Goal: Information Seeking & Learning: Learn about a topic

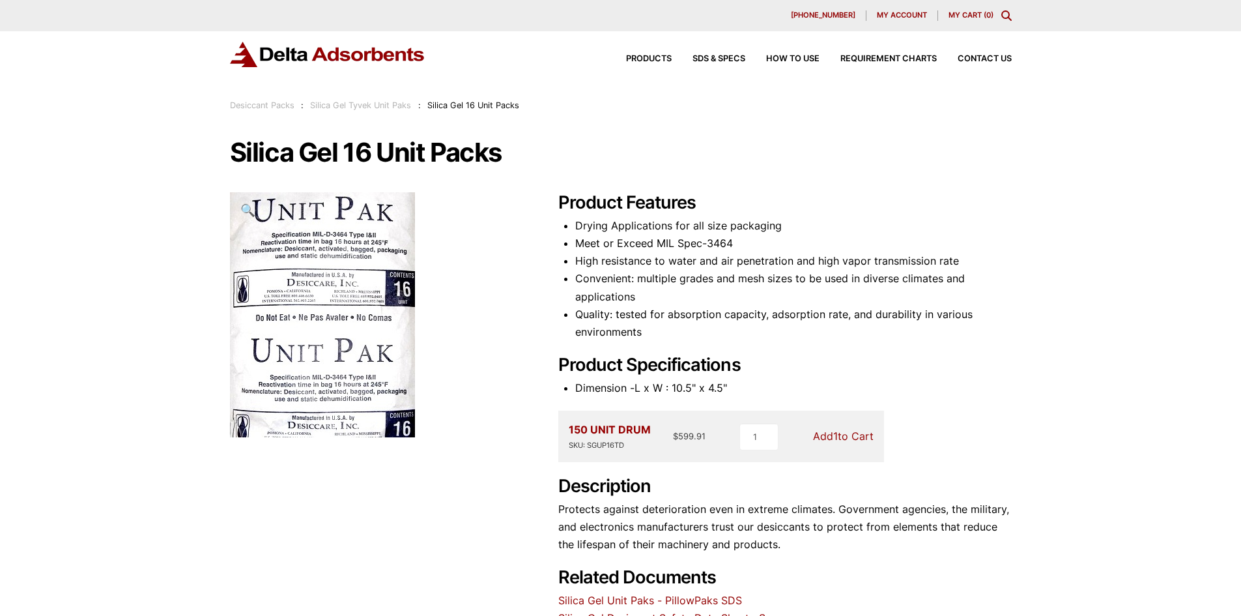
click at [652, 53] on div "Products SDS & SPECS How to Use Requirement Charts Contact Us" at bounding box center [808, 59] width 417 height 19
click at [651, 55] on span "Products" at bounding box center [649, 59] width 46 height 8
click at [631, 59] on span "Products" at bounding box center [649, 59] width 46 height 8
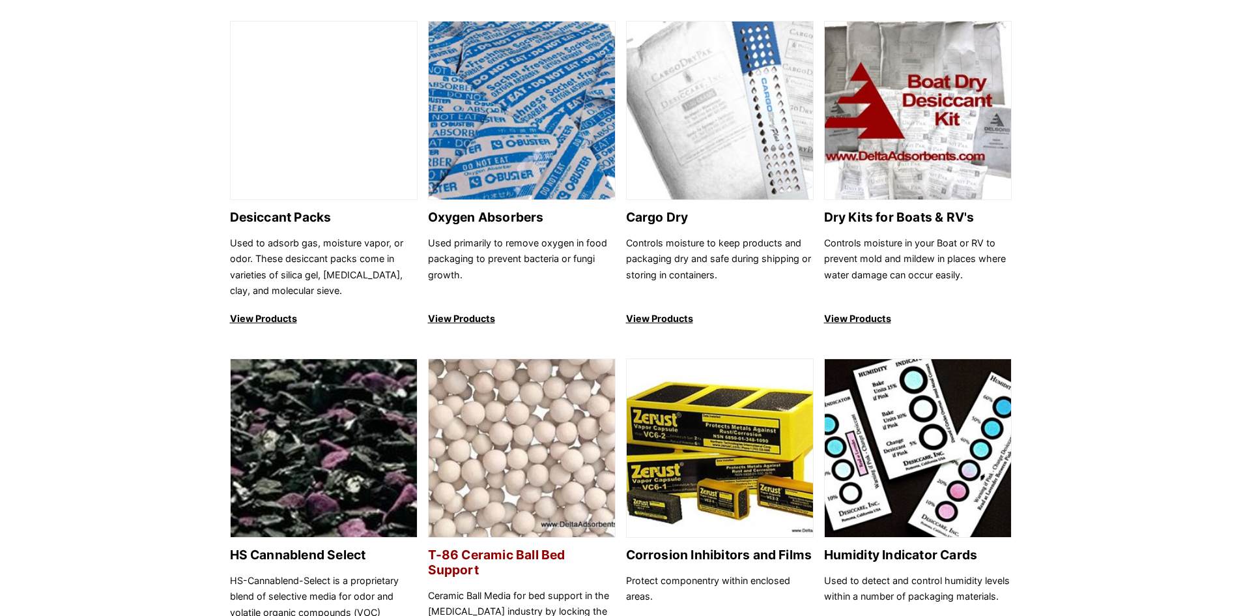
scroll to position [847, 0]
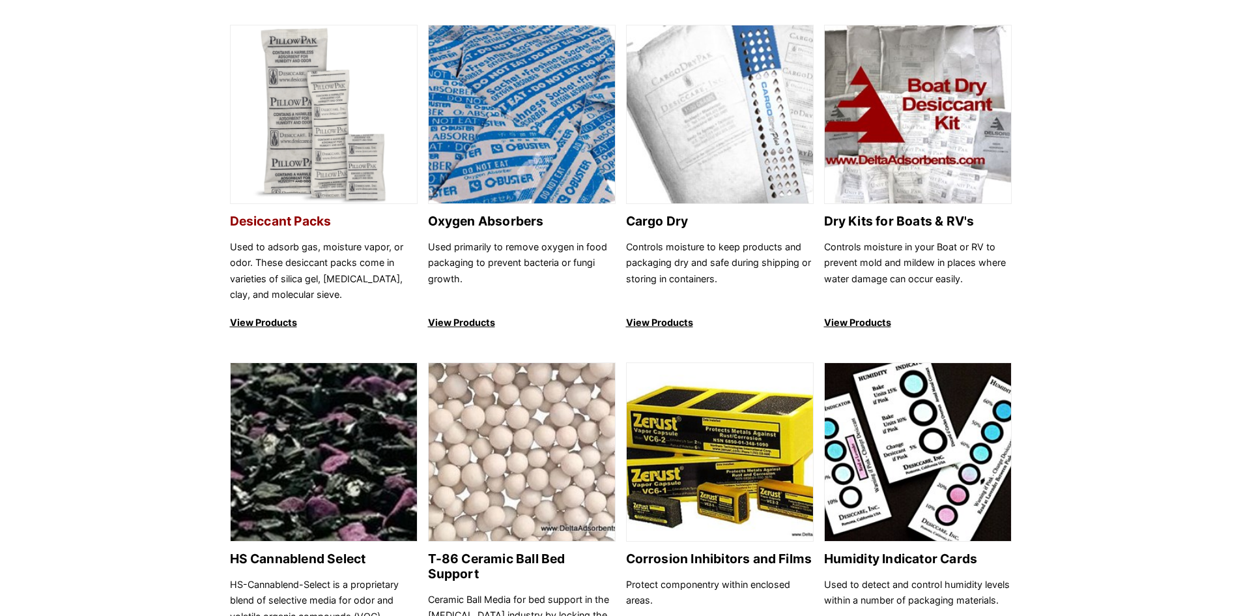
click at [271, 325] on p "View Products" at bounding box center [324, 323] width 188 height 16
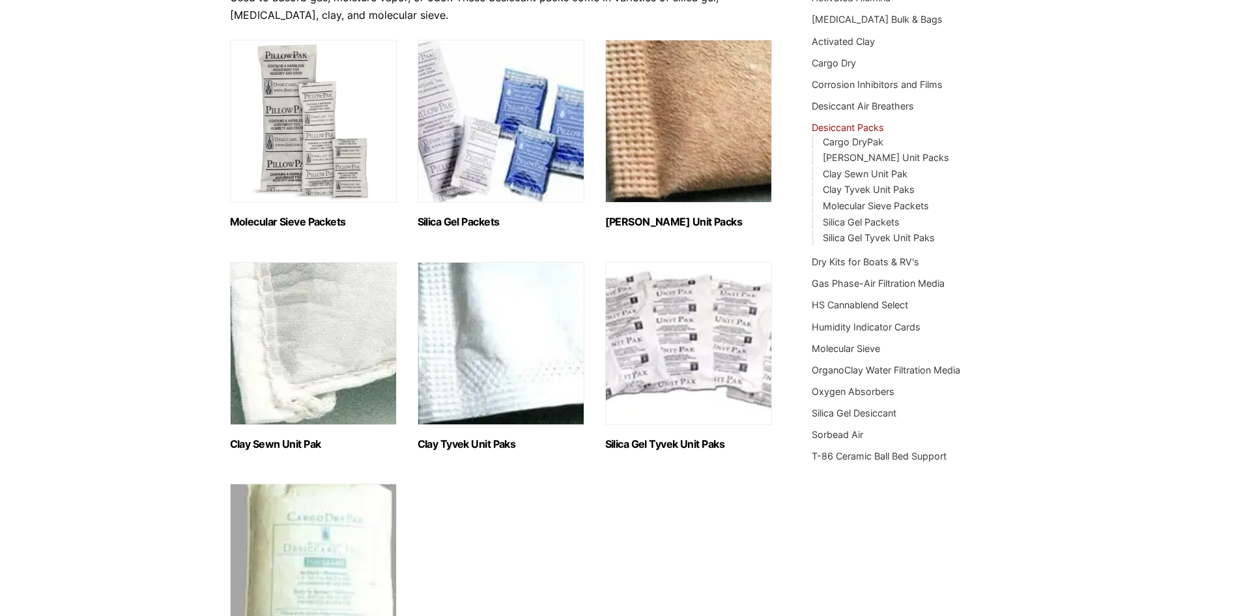
scroll to position [130, 0]
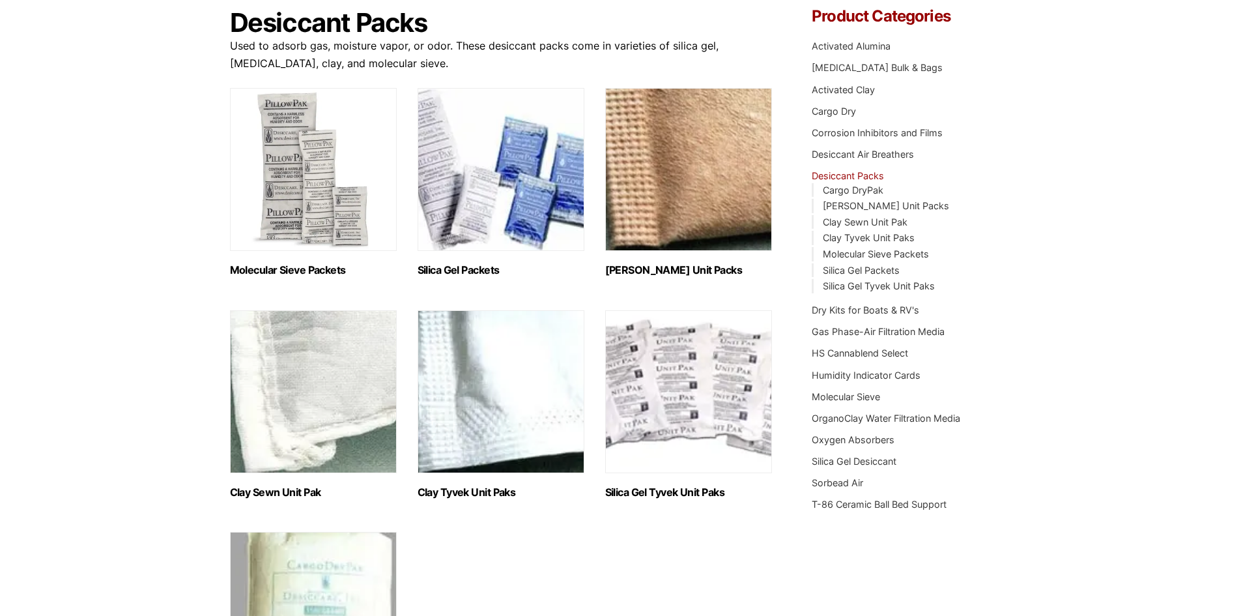
click at [545, 231] on img "Visit product category Silica Gel Packets" at bounding box center [501, 169] width 167 height 163
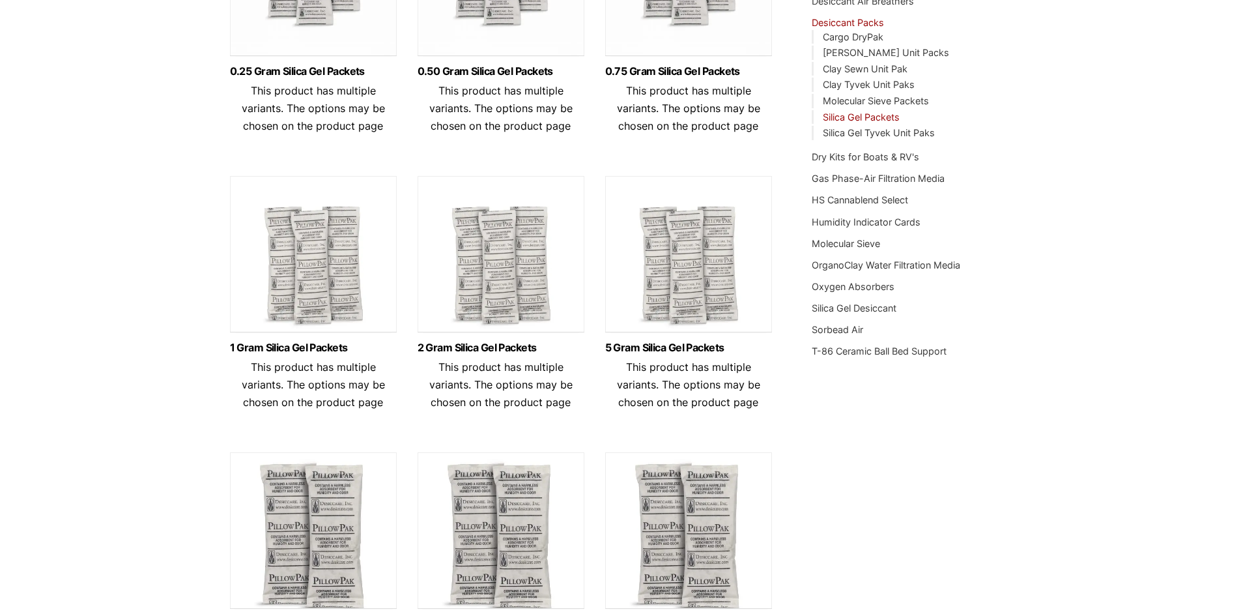
scroll to position [261, 0]
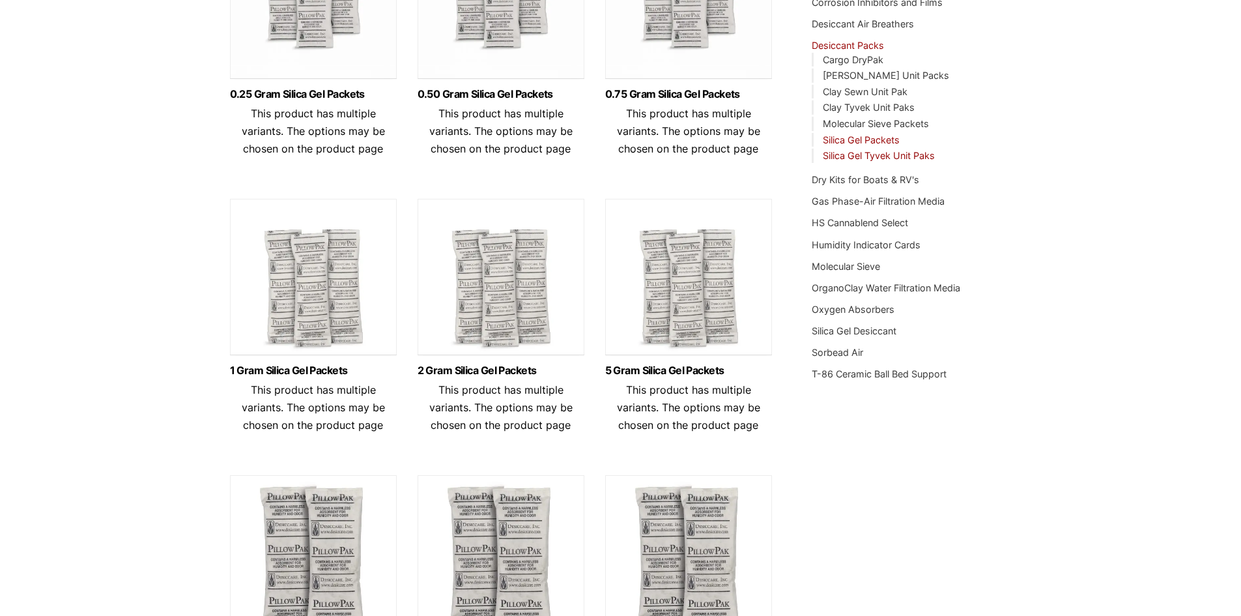
click at [849, 154] on link "Silica Gel Tyvek Unit Paks" at bounding box center [879, 155] width 112 height 11
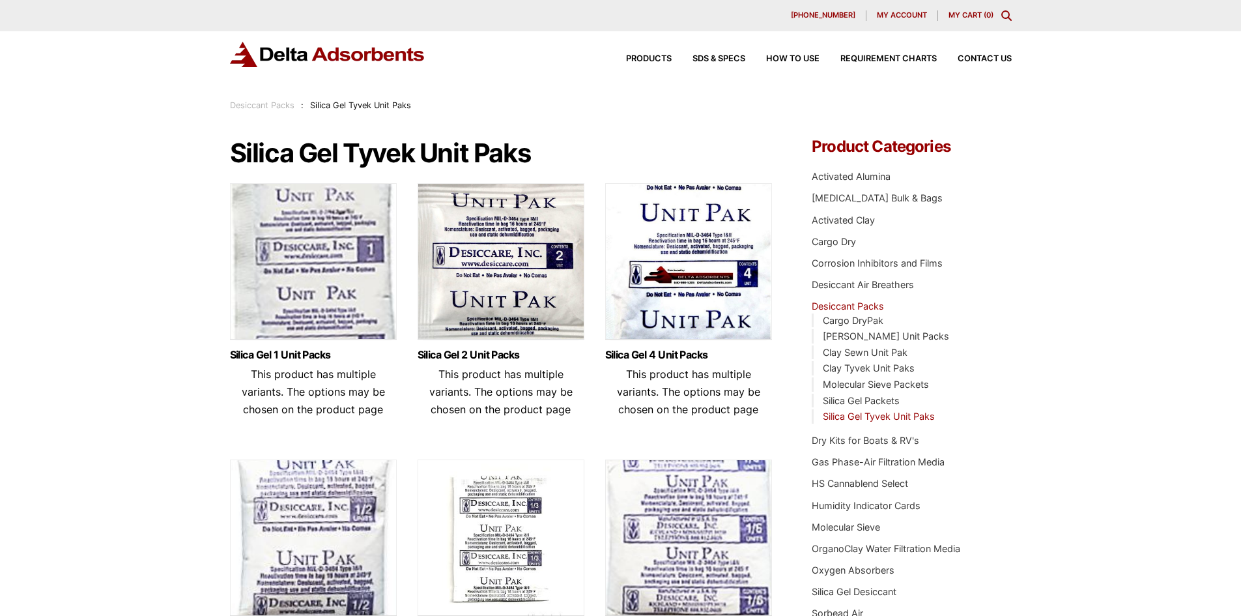
click at [1012, 18] on div "630-980-5205 My account My Cart ( 0 )" at bounding box center [620, 15] width 1241 height 31
click at [1003, 19] on icon "Toggle Modal Content" at bounding box center [1006, 15] width 10 height 10
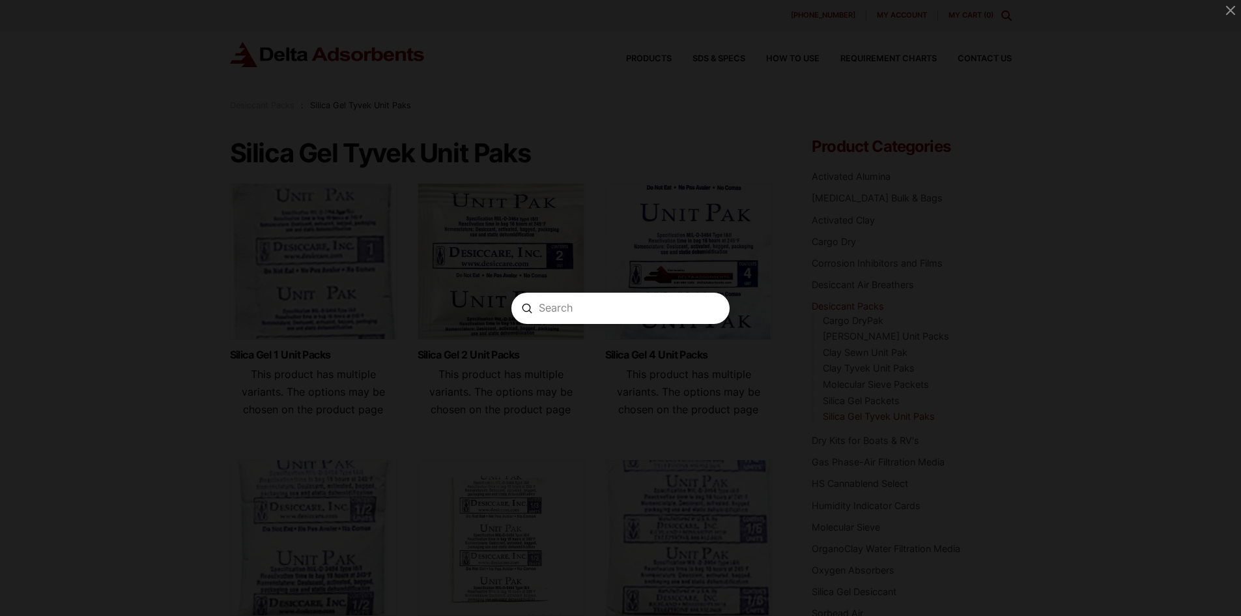
click at [617, 308] on input "Search" at bounding box center [620, 308] width 163 height 14
paste input "SGUP16TD"
type input "SGUP16TD"
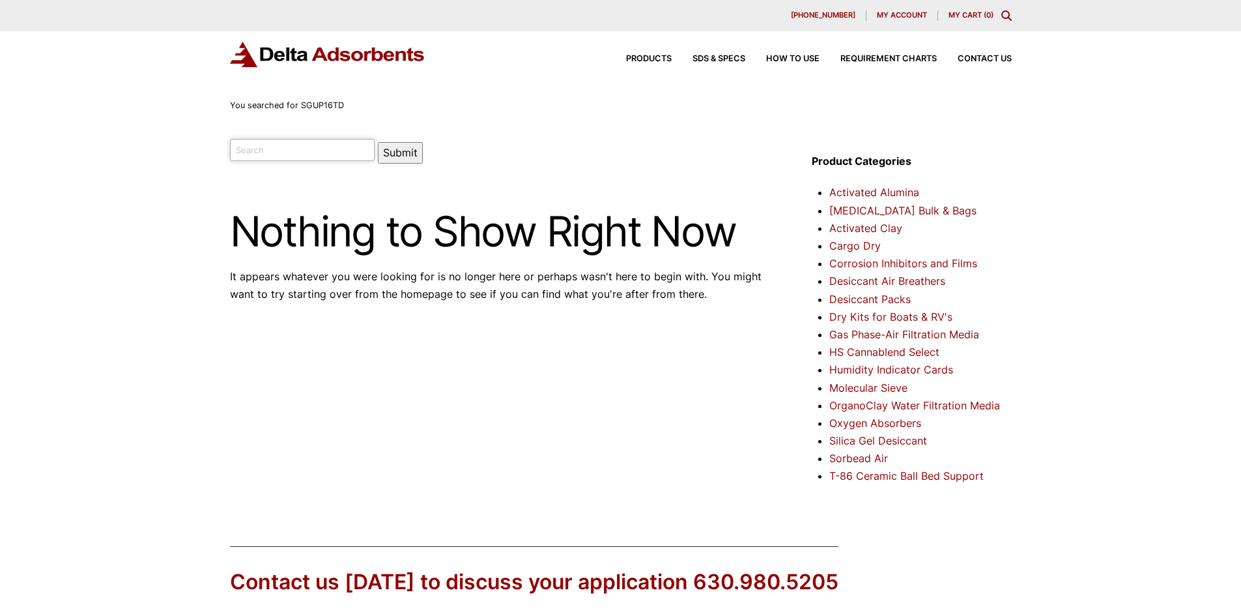
click at [305, 147] on input "search" at bounding box center [302, 150] width 145 height 22
paste input "SGUP16TD"
type input "SGUP16TD"
click at [378, 148] on button "Submit" at bounding box center [400, 152] width 45 height 21
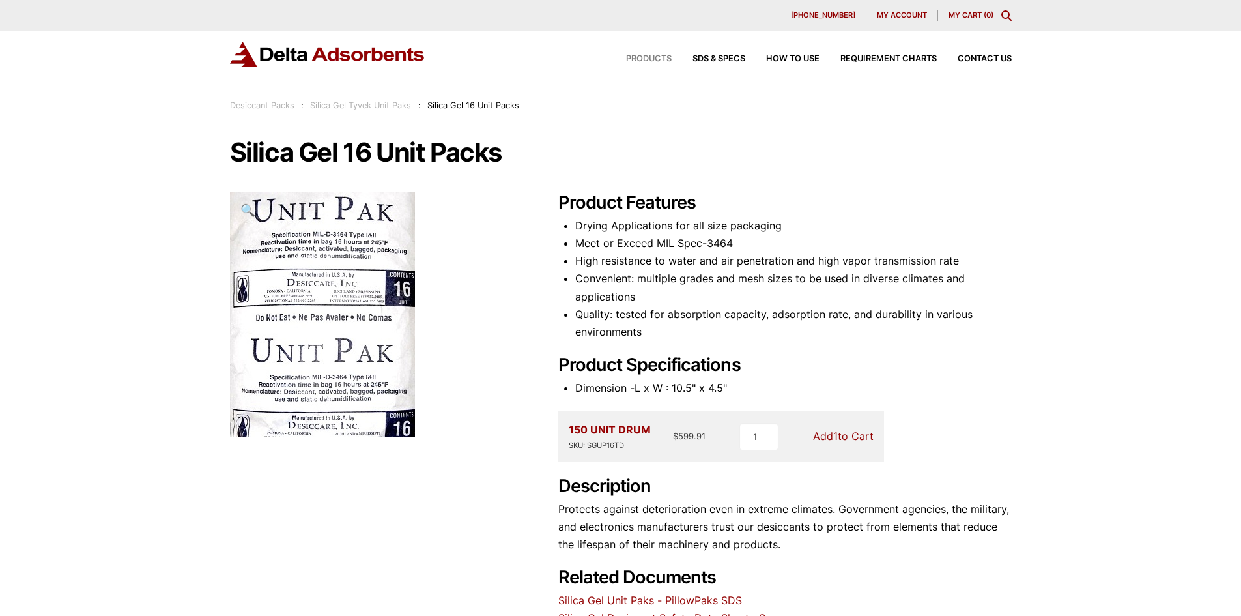
click at [649, 61] on span "Products" at bounding box center [649, 59] width 46 height 8
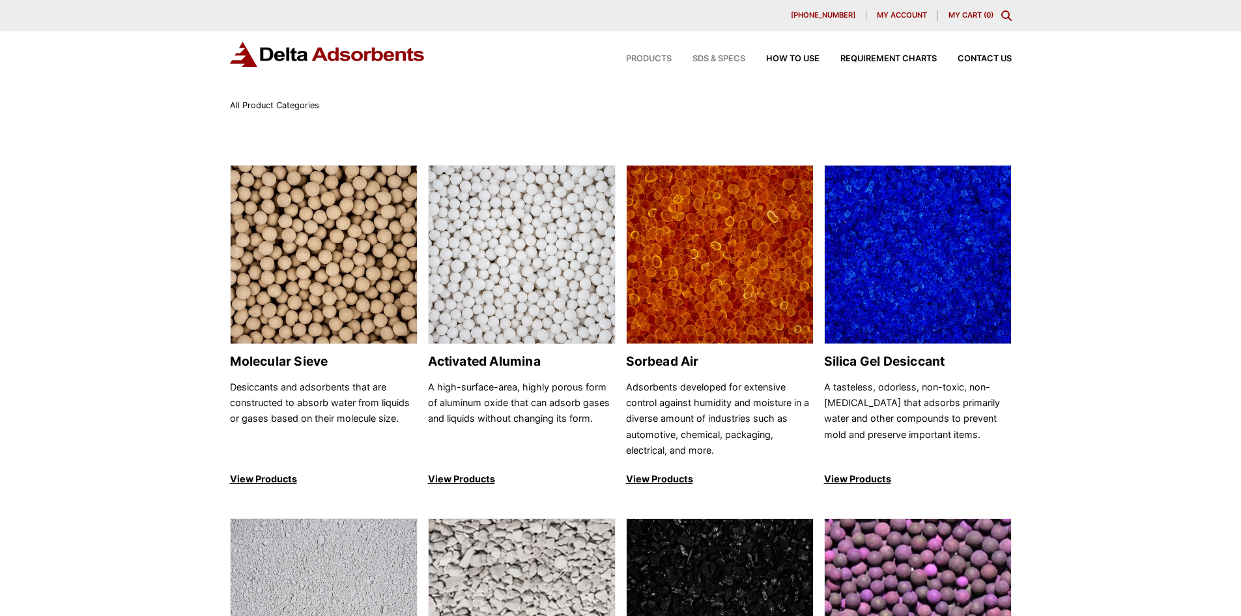
click at [731, 61] on span "SDS & SPECS" at bounding box center [718, 59] width 53 height 8
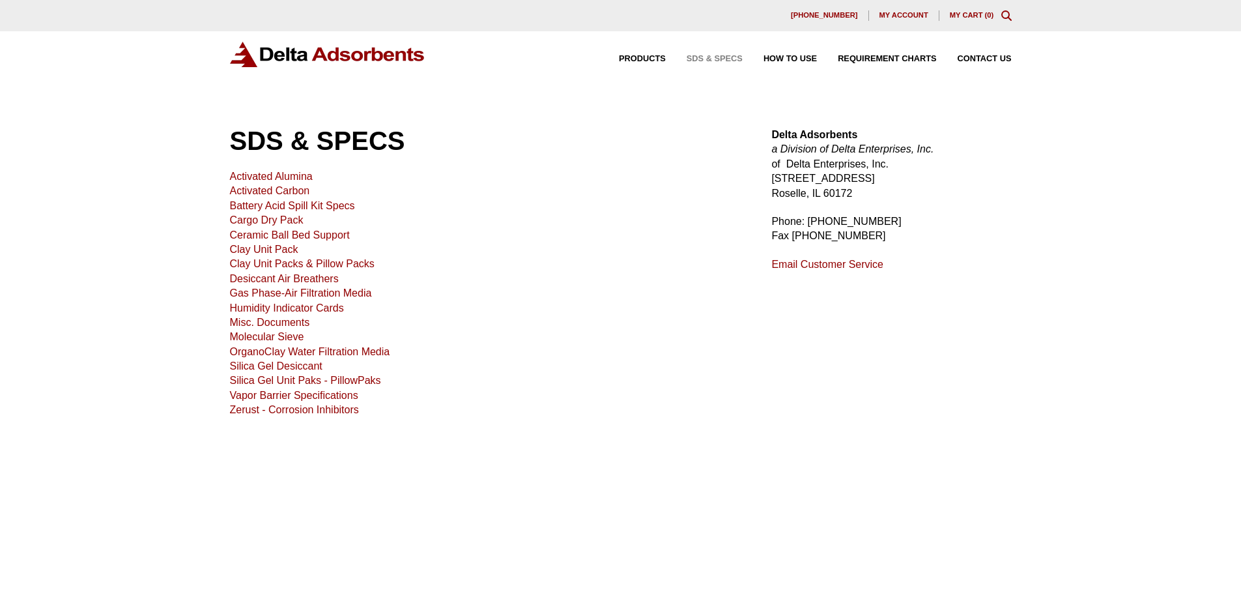
click at [289, 369] on link "Silica Gel Desiccant" at bounding box center [276, 365] width 92 height 11
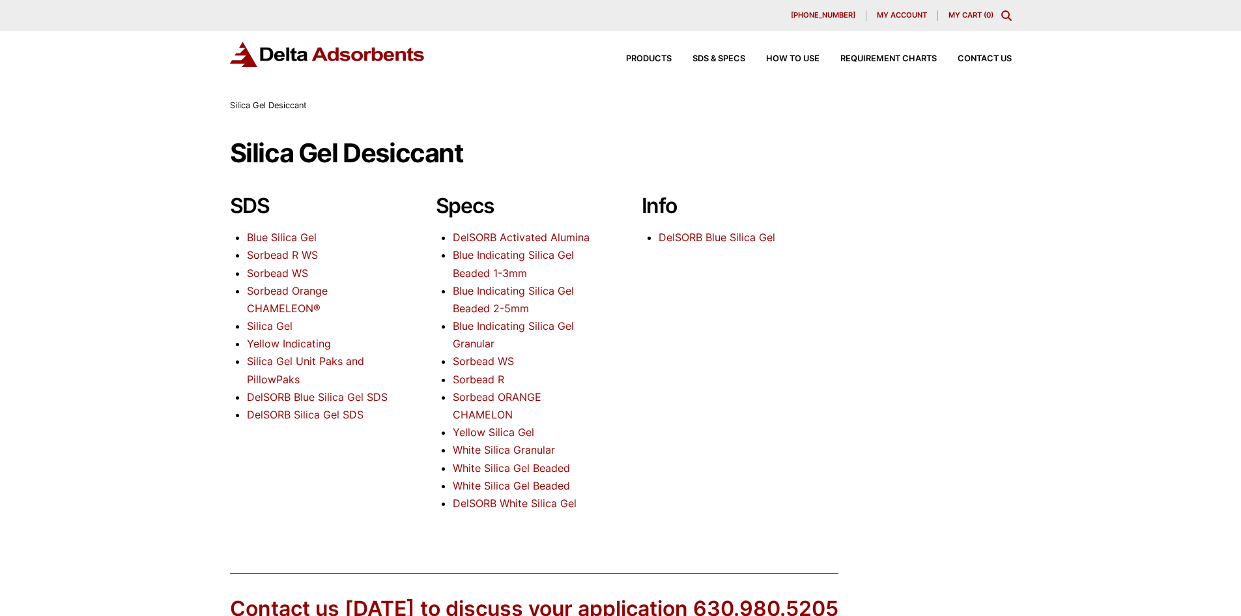
click at [314, 364] on link "Silica Gel Unit Paks and PillowPaks" at bounding box center [305, 369] width 117 height 31
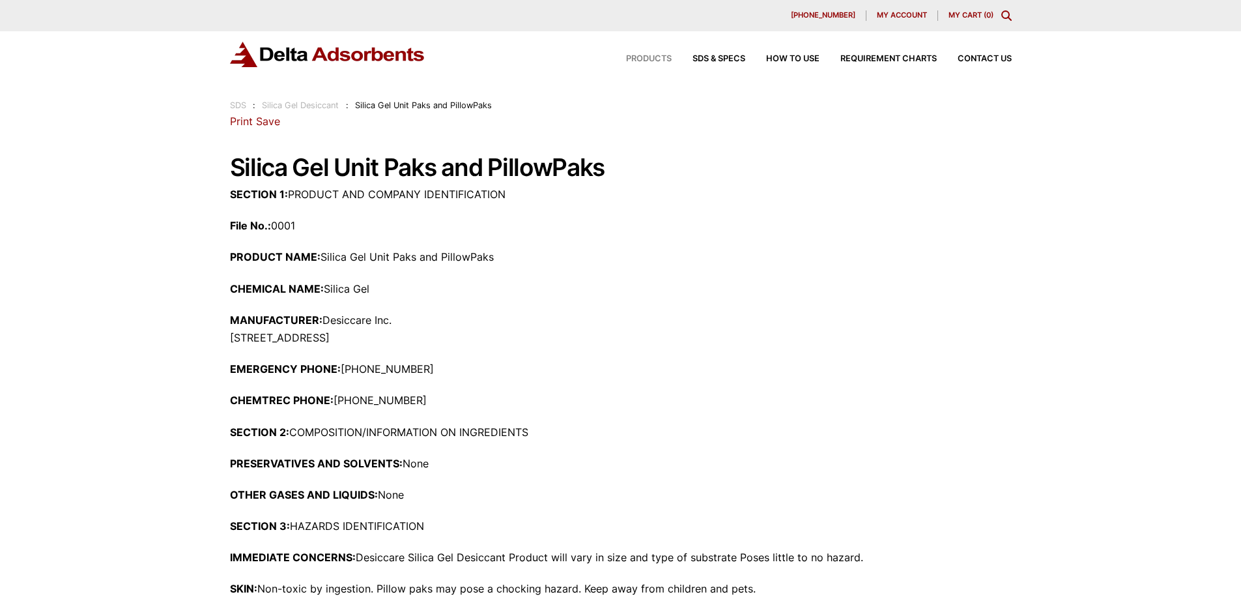
click at [645, 55] on span "Products" at bounding box center [649, 59] width 46 height 8
